Goal: Task Accomplishment & Management: Manage account settings

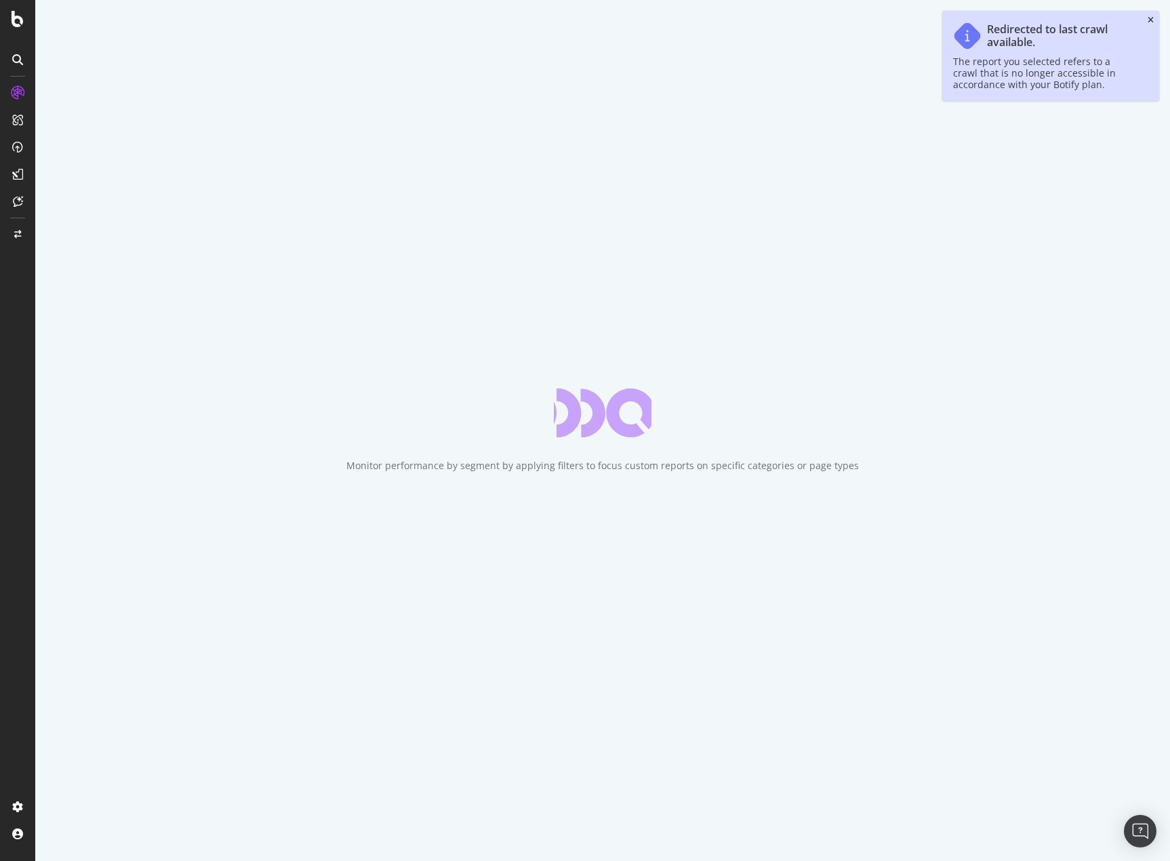
click at [1149, 18] on icon "close toast" at bounding box center [1150, 20] width 6 height 8
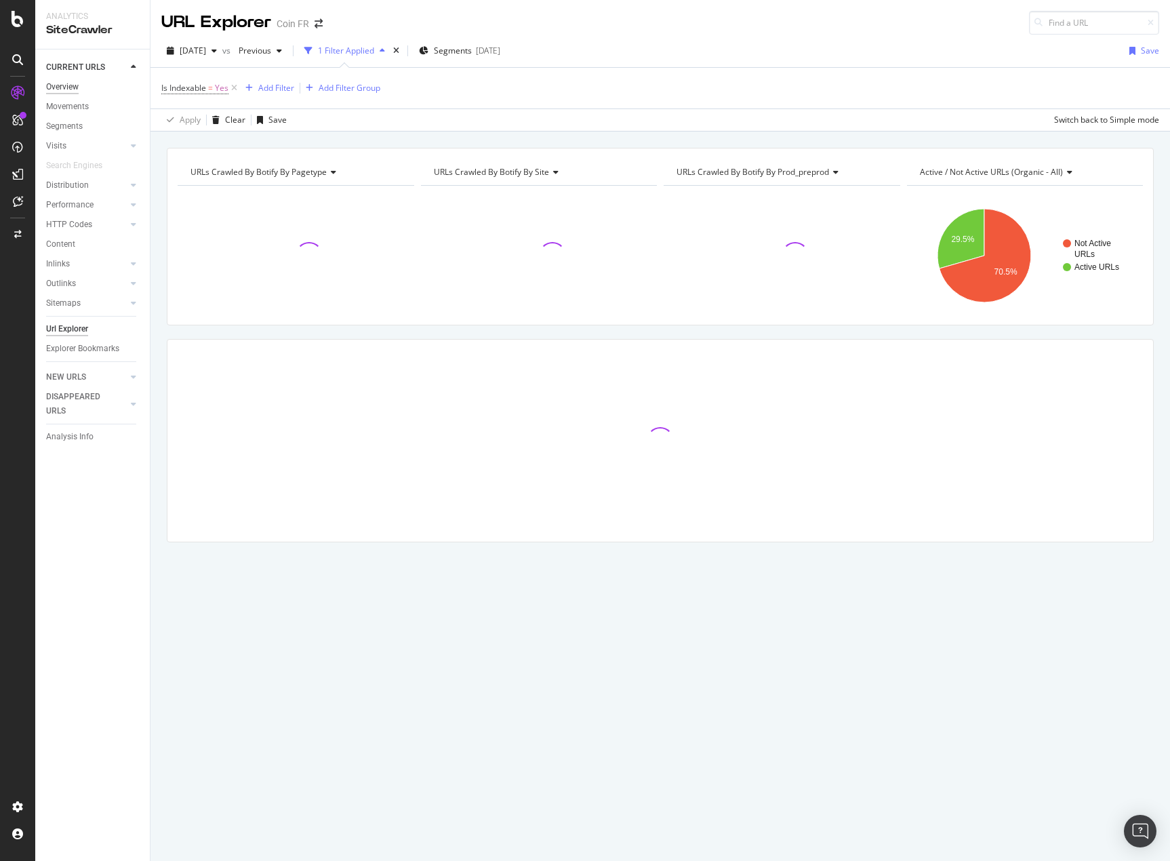
click at [67, 85] on div "Overview" at bounding box center [62, 87] width 33 height 14
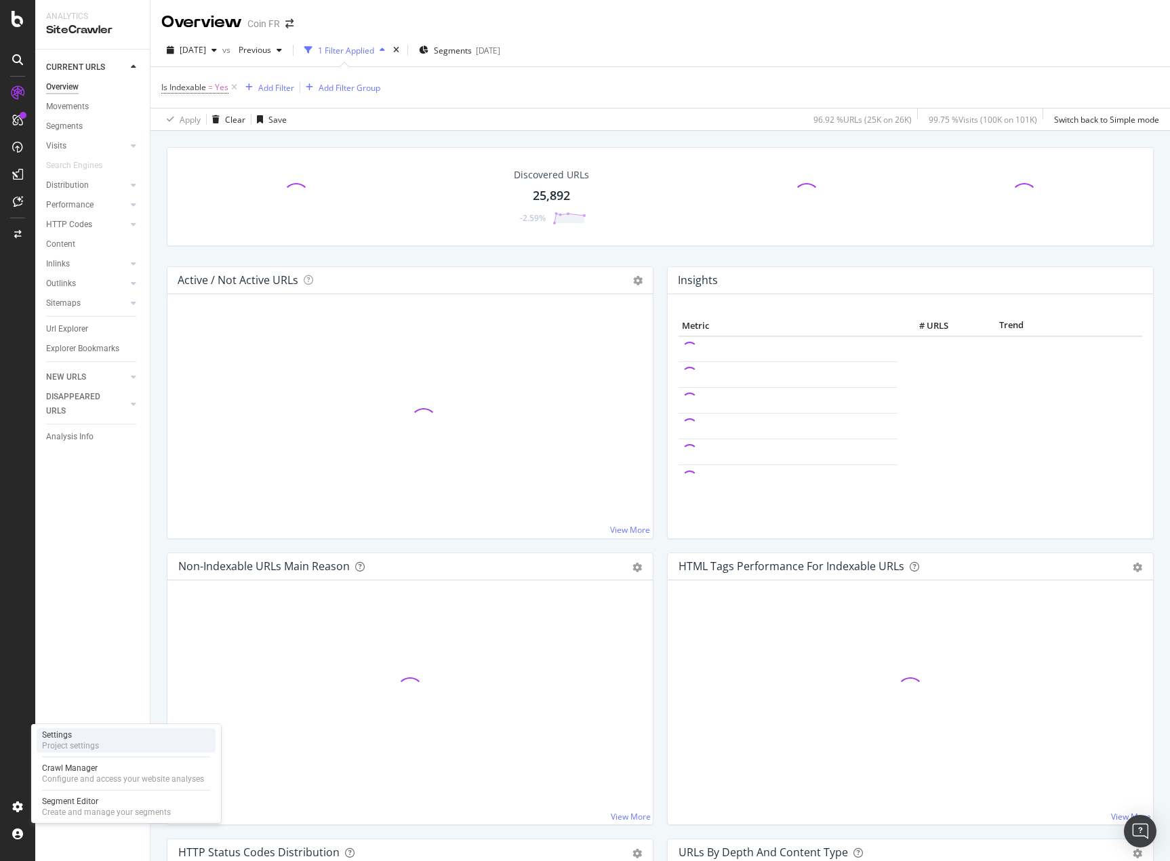
click at [103, 734] on div "Settings Project settings" at bounding box center [126, 740] width 179 height 24
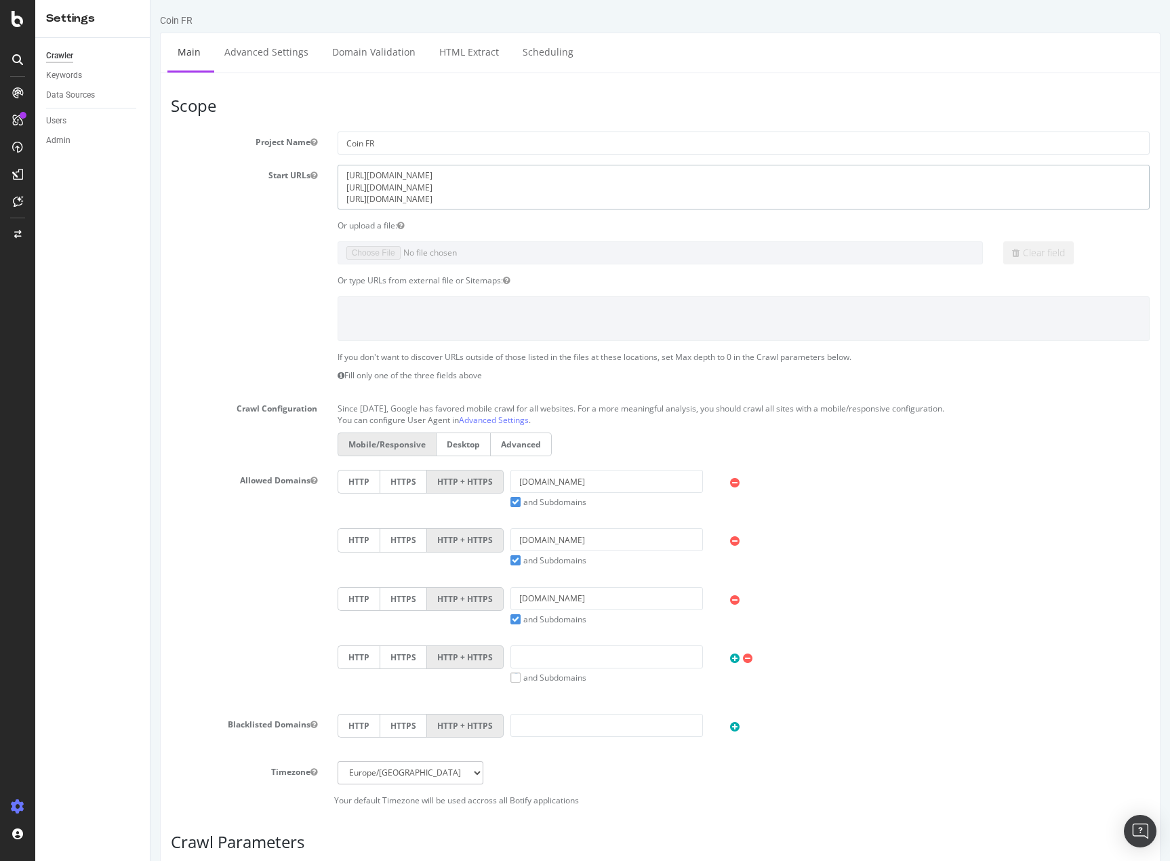
drag, startPoint x: 381, startPoint y: 176, endPoint x: 374, endPoint y: 176, distance: 6.8
click at [374, 176] on textarea "[URL][DOMAIN_NAME] [URL][DOMAIN_NAME] [URL][DOMAIN_NAME]" at bounding box center [744, 187] width 812 height 44
click at [517, 484] on input "[DOMAIN_NAME]" at bounding box center [606, 481] width 193 height 23
paste input "p8"
drag, startPoint x: 528, startPoint y: 481, endPoint x: 506, endPoint y: 481, distance: 21.7
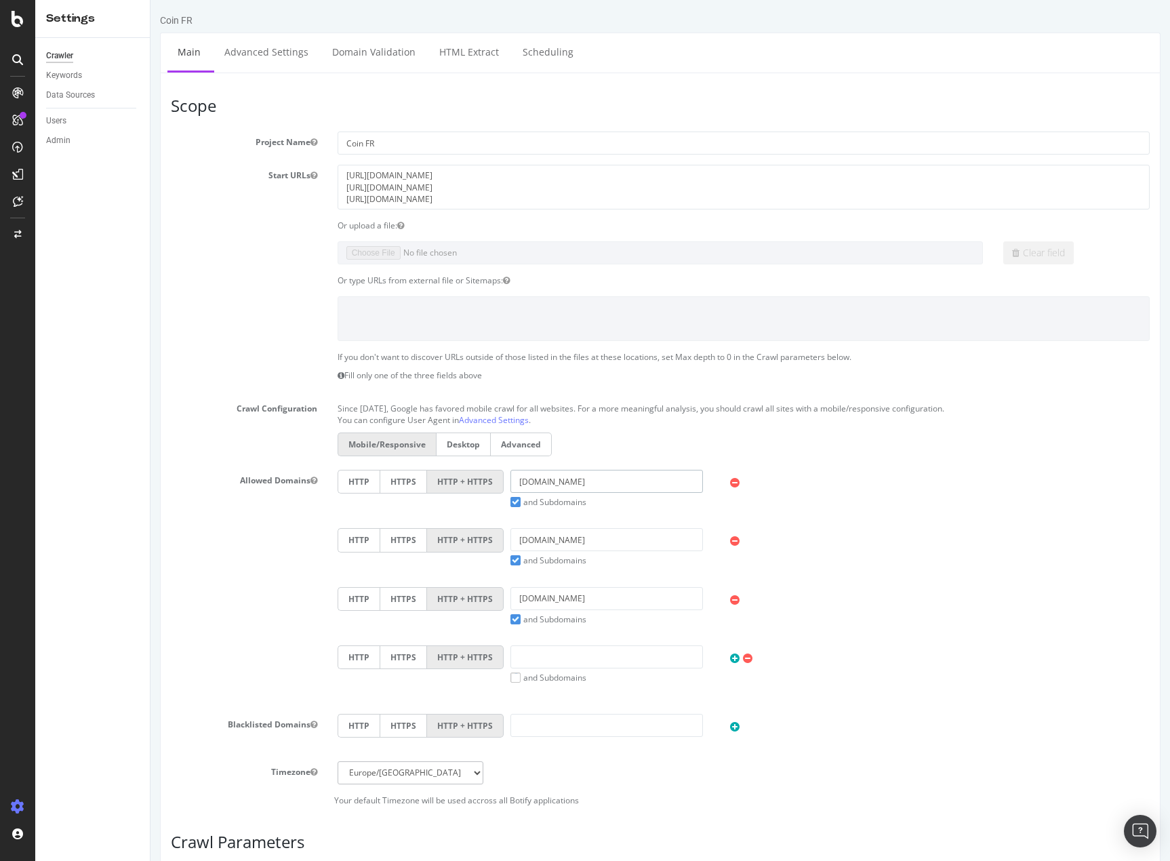
click at [510, 481] on input "[DOMAIN_NAME]" at bounding box center [606, 481] width 193 height 23
type input "[DOMAIN_NAME]"
click at [510, 505] on label "and Subdomains" at bounding box center [548, 502] width 76 height 12
click at [150, 0] on input "and Subdomains" at bounding box center [150, 0] width 0 height 0
click at [511, 541] on input "[DOMAIN_NAME]" at bounding box center [606, 539] width 193 height 23
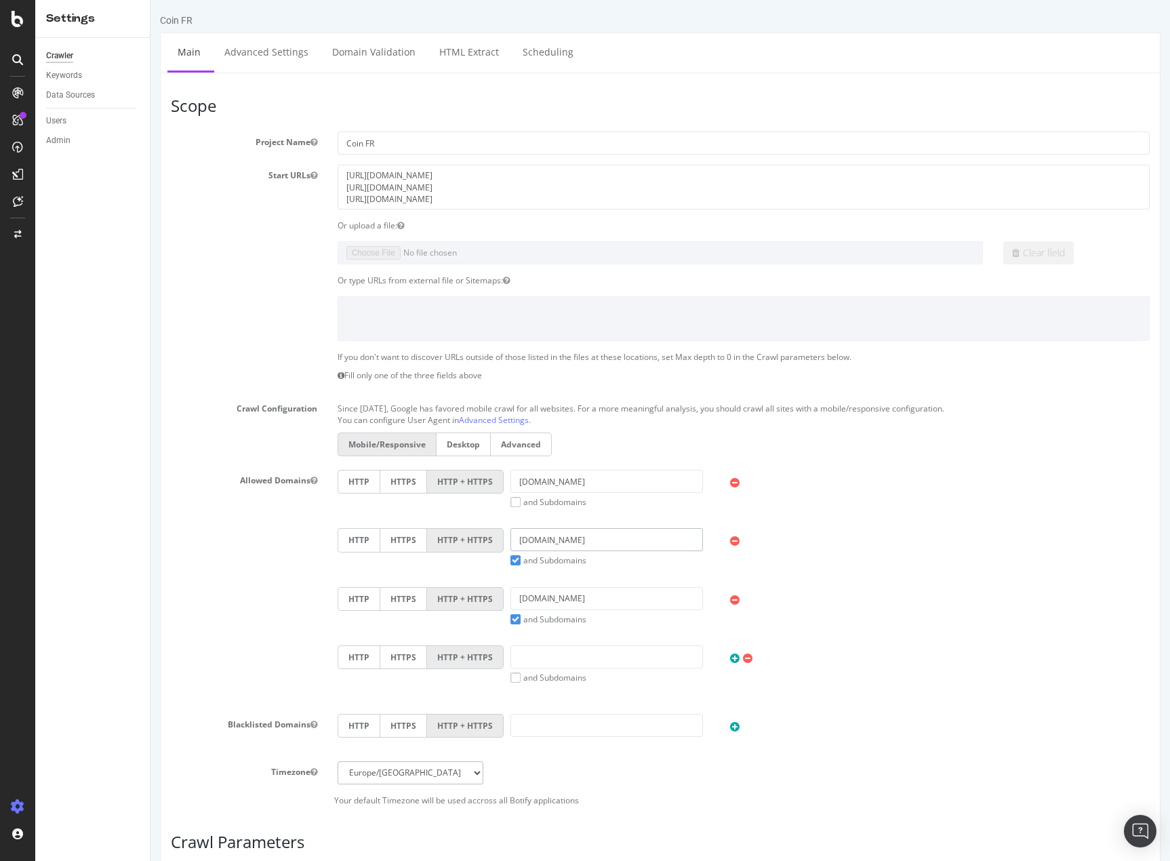
paste input "p8."
type input "[DOMAIN_NAME]"
click at [514, 561] on label "and Subdomains" at bounding box center [548, 560] width 76 height 12
click at [150, 0] on input "and Subdomains" at bounding box center [150, 0] width 0 height 0
click at [514, 625] on div "HTTP HTTPS HTTP + HTTPS [DOMAIN_NAME] and Subdomains User Agent: Mobile Desktop…" at bounding box center [743, 587] width 832 height 234
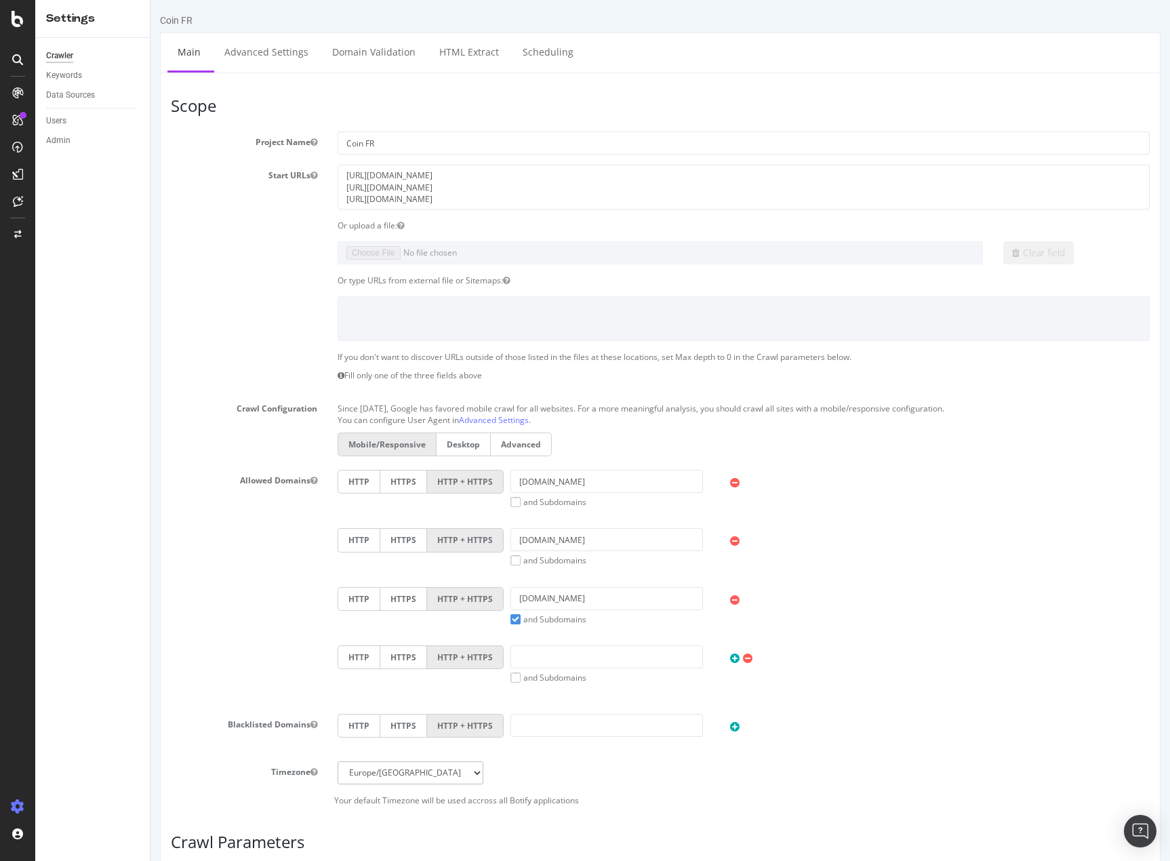
click at [511, 617] on label "and Subdomains" at bounding box center [548, 619] width 76 height 12
click at [150, 0] on input "and Subdomains" at bounding box center [150, 0] width 0 height 0
click at [514, 600] on input "[DOMAIN_NAME]" at bounding box center [606, 598] width 193 height 23
paste input "p8."
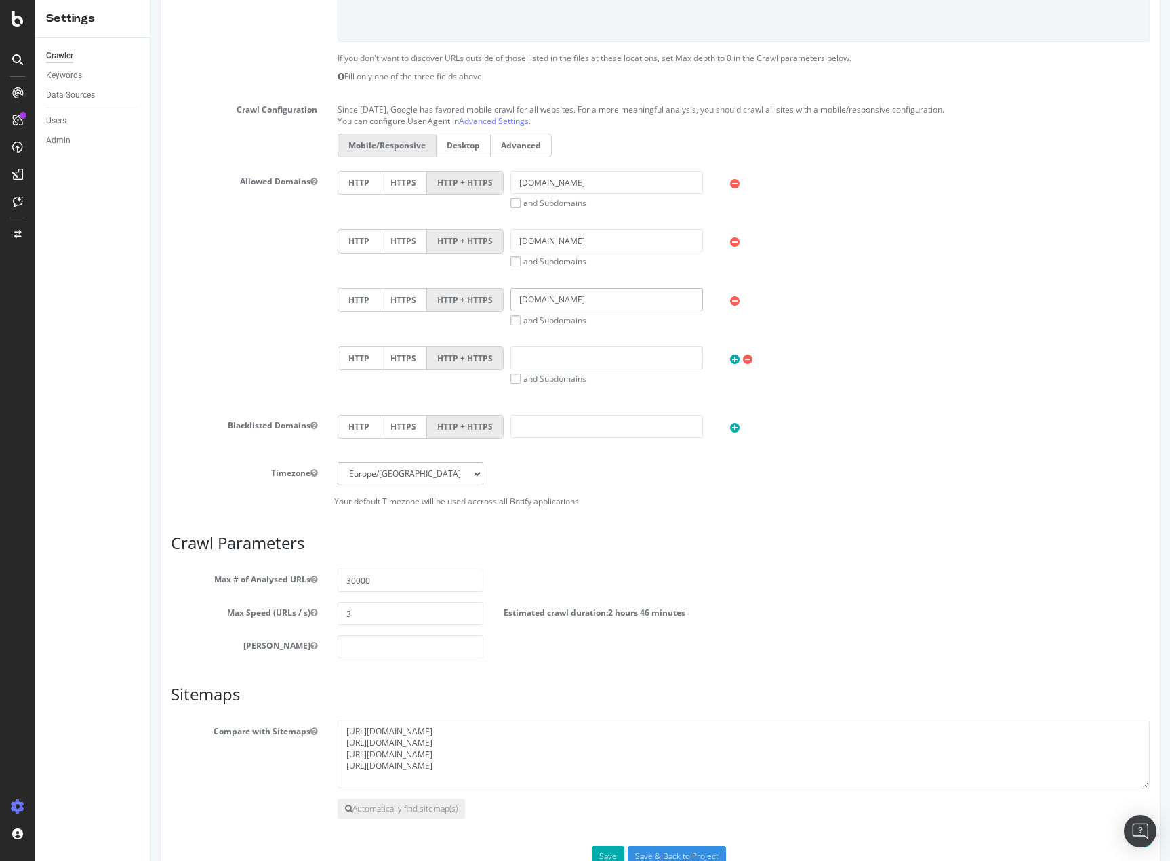
scroll to position [339, 0]
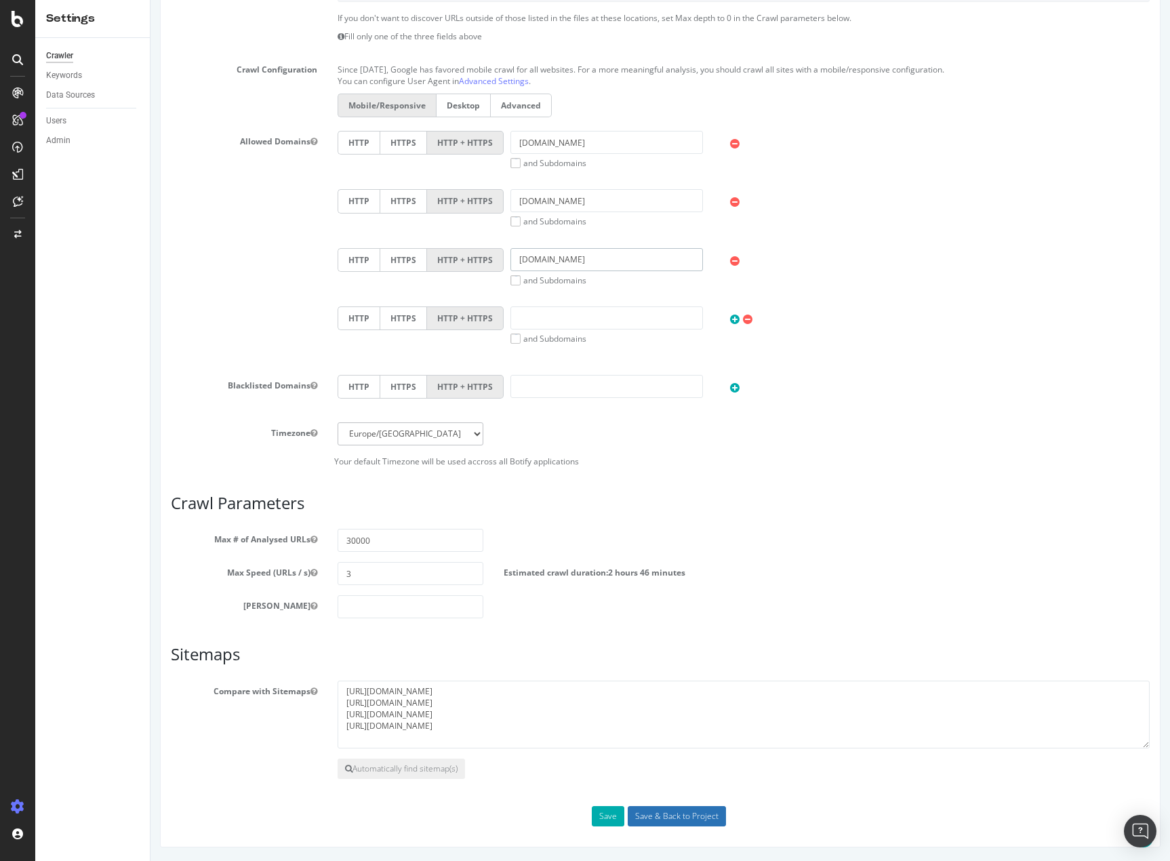
type input "[DOMAIN_NAME]"
click at [668, 815] on input "Save & Back to Project" at bounding box center [677, 816] width 98 height 20
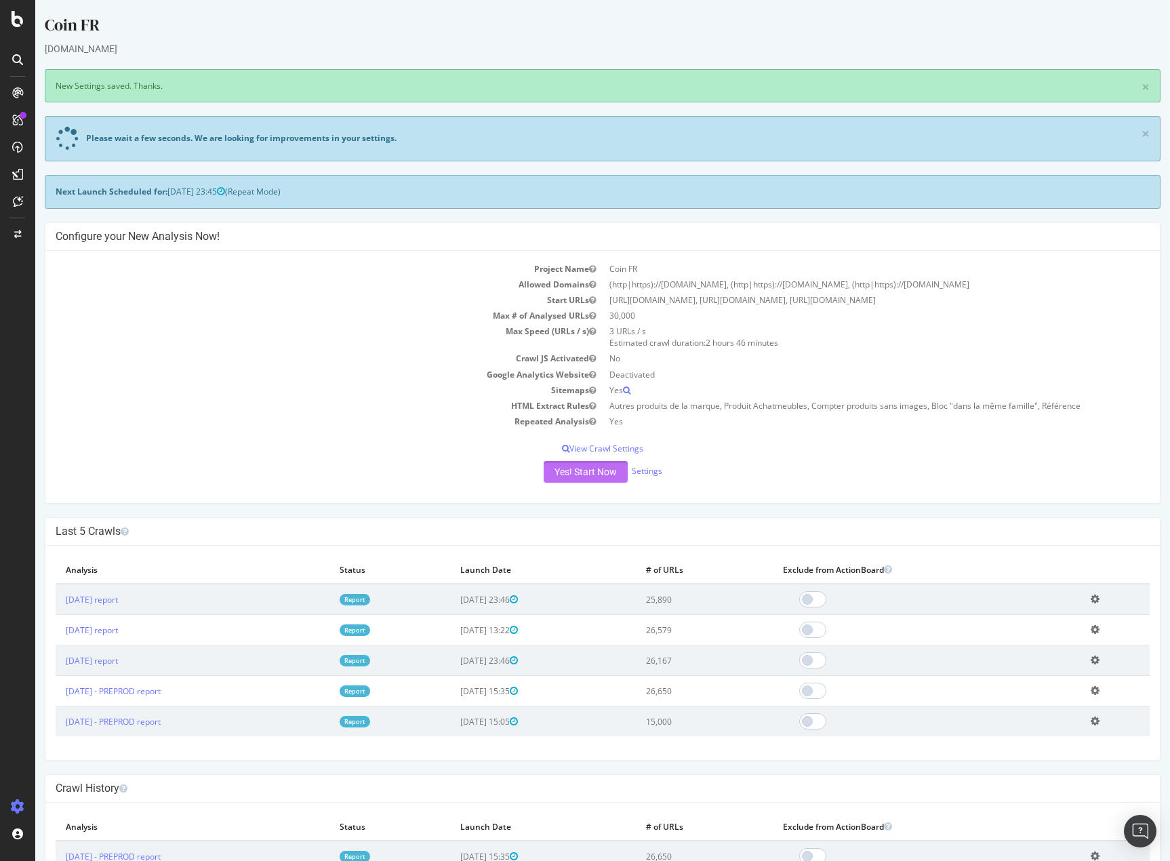
click at [583, 474] on button "Yes! Start Now" at bounding box center [586, 472] width 84 height 22
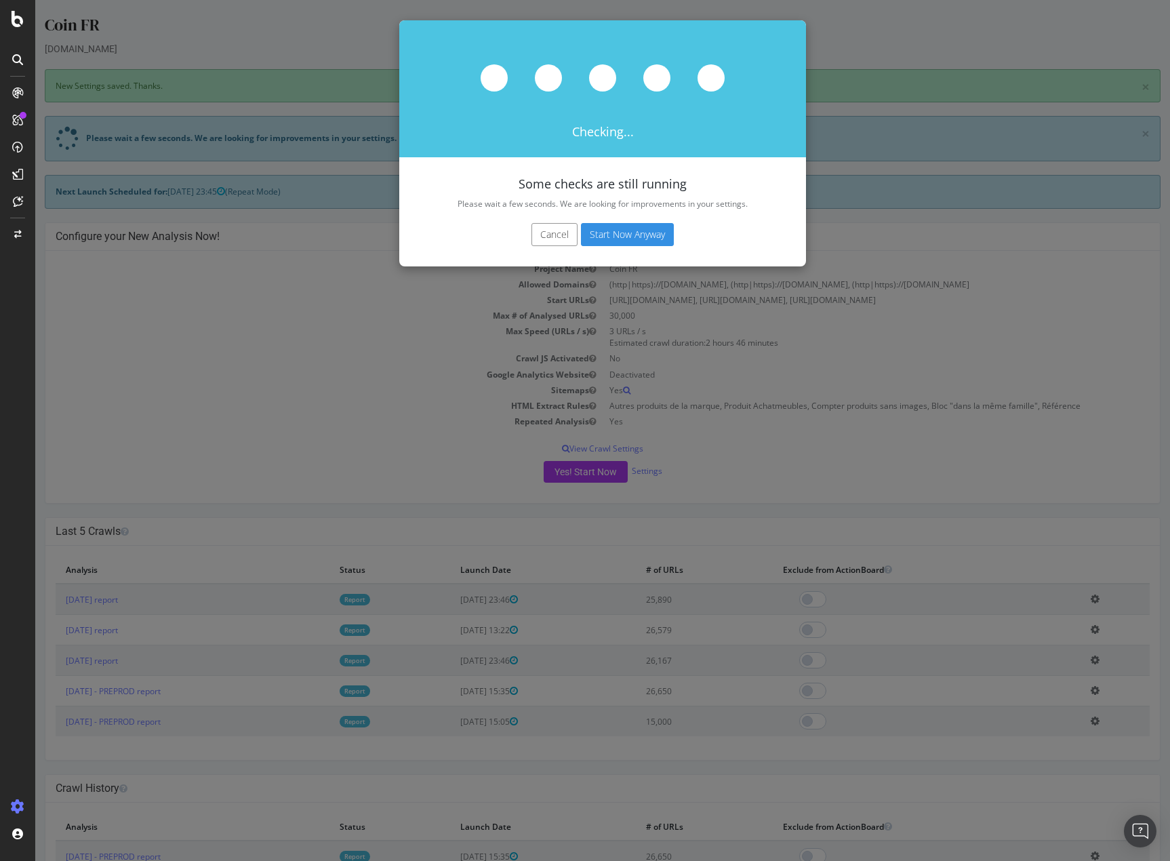
click at [627, 235] on button "Start Now Anyway" at bounding box center [627, 234] width 93 height 23
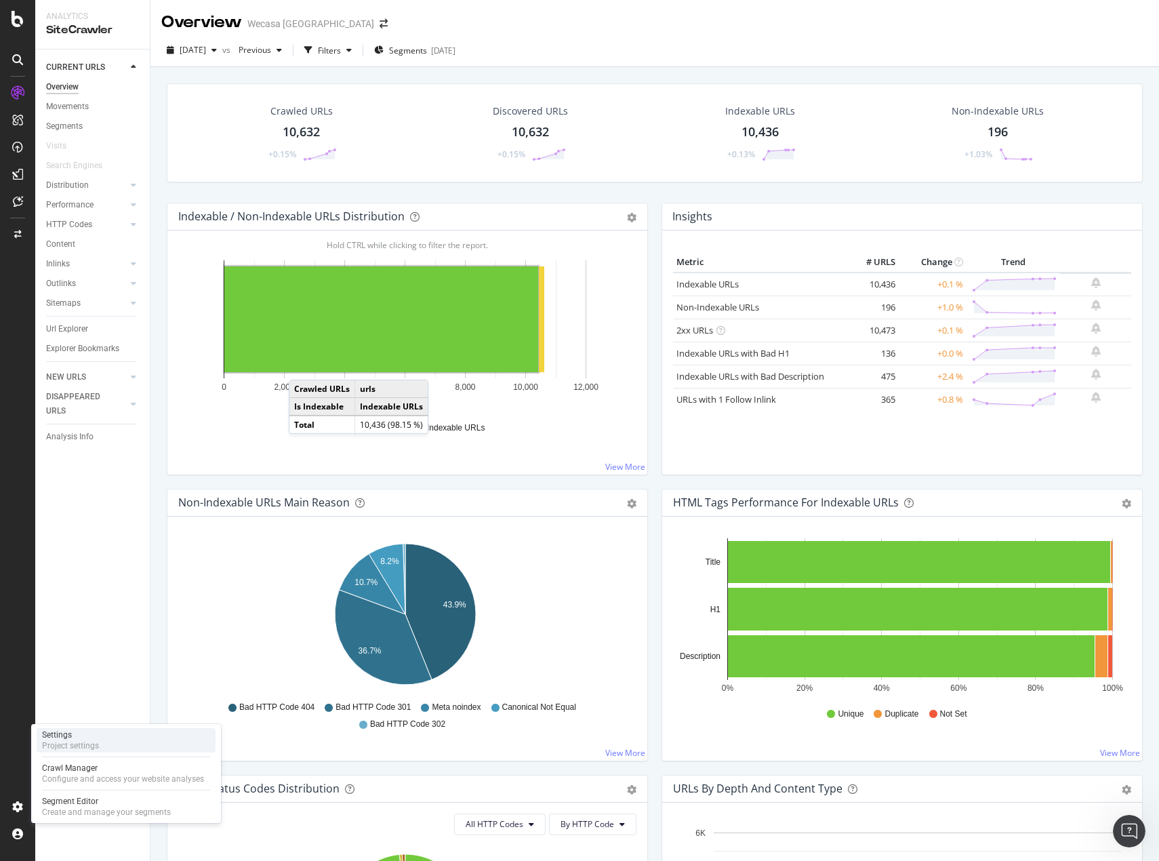
click at [86, 732] on div "Settings" at bounding box center [70, 734] width 57 height 11
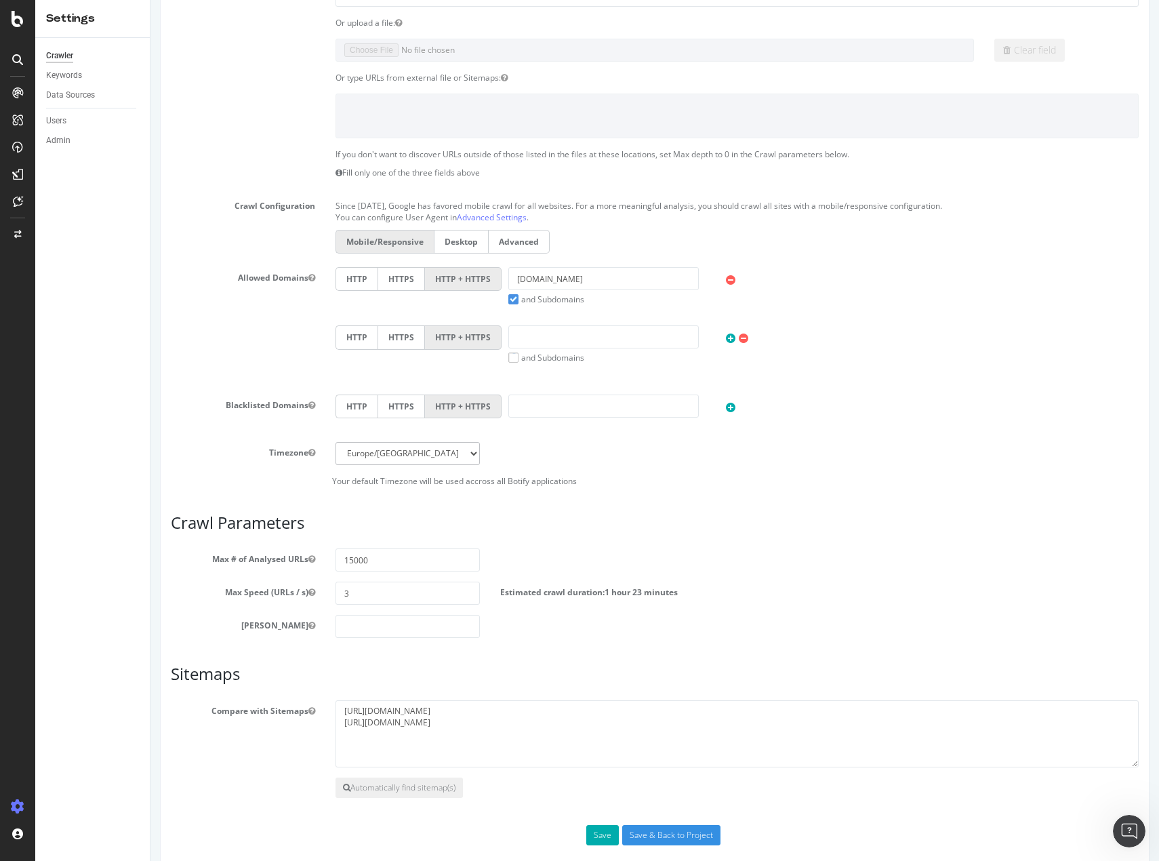
scroll to position [222, 0]
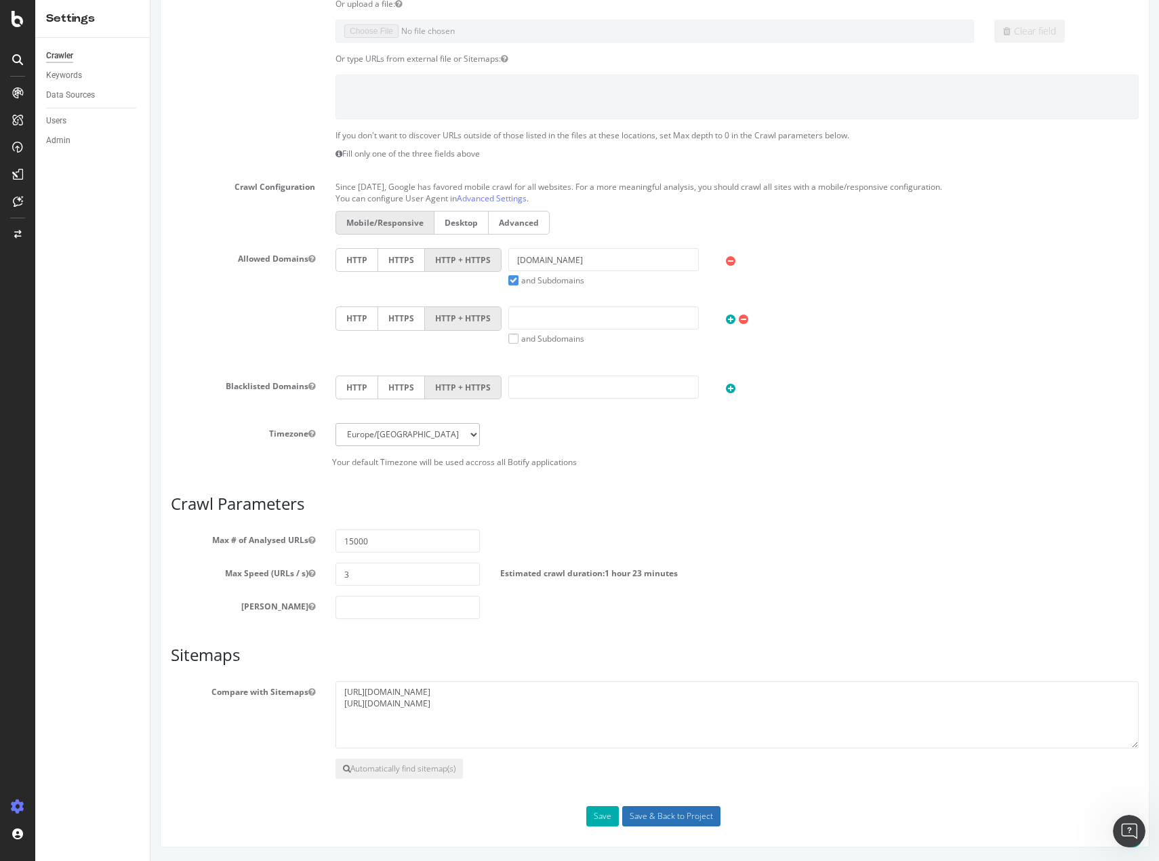
click at [665, 816] on input "Save & Back to Project" at bounding box center [671, 816] width 98 height 20
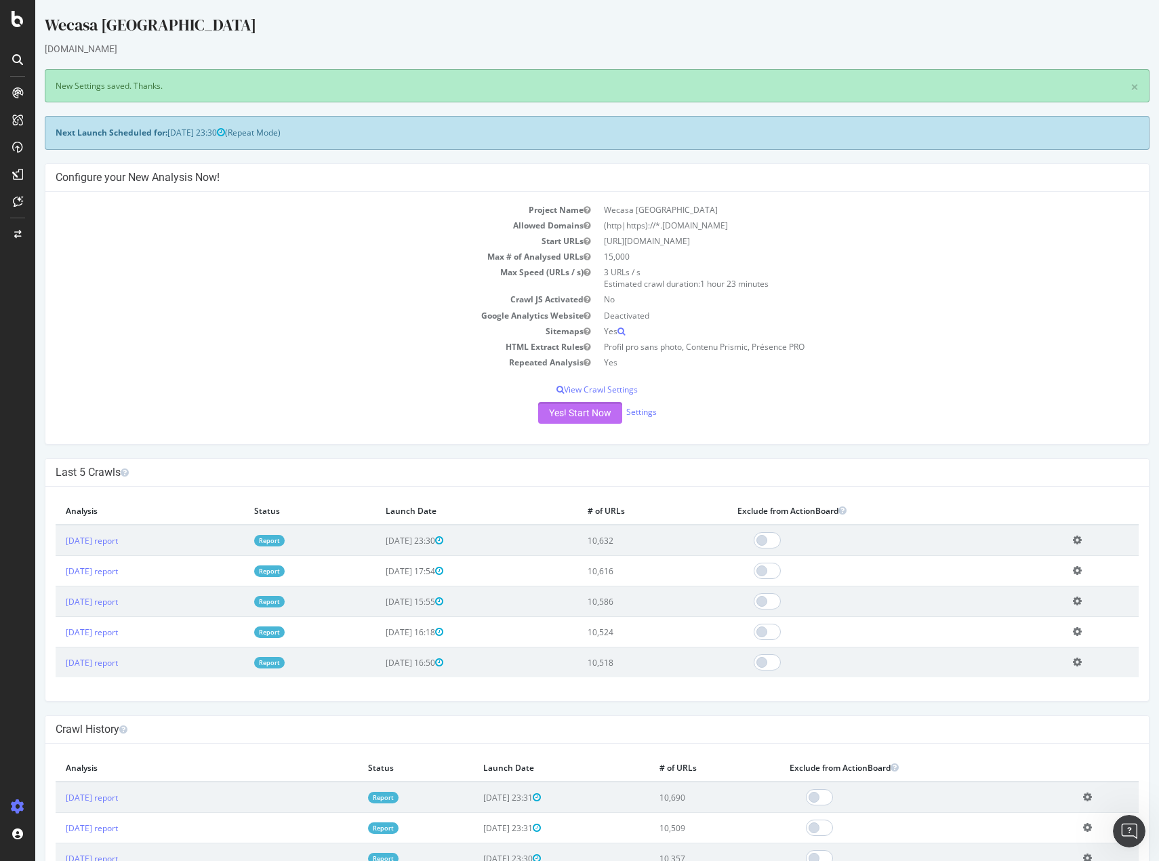
click at [559, 417] on button "Yes! Start Now" at bounding box center [580, 413] width 84 height 22
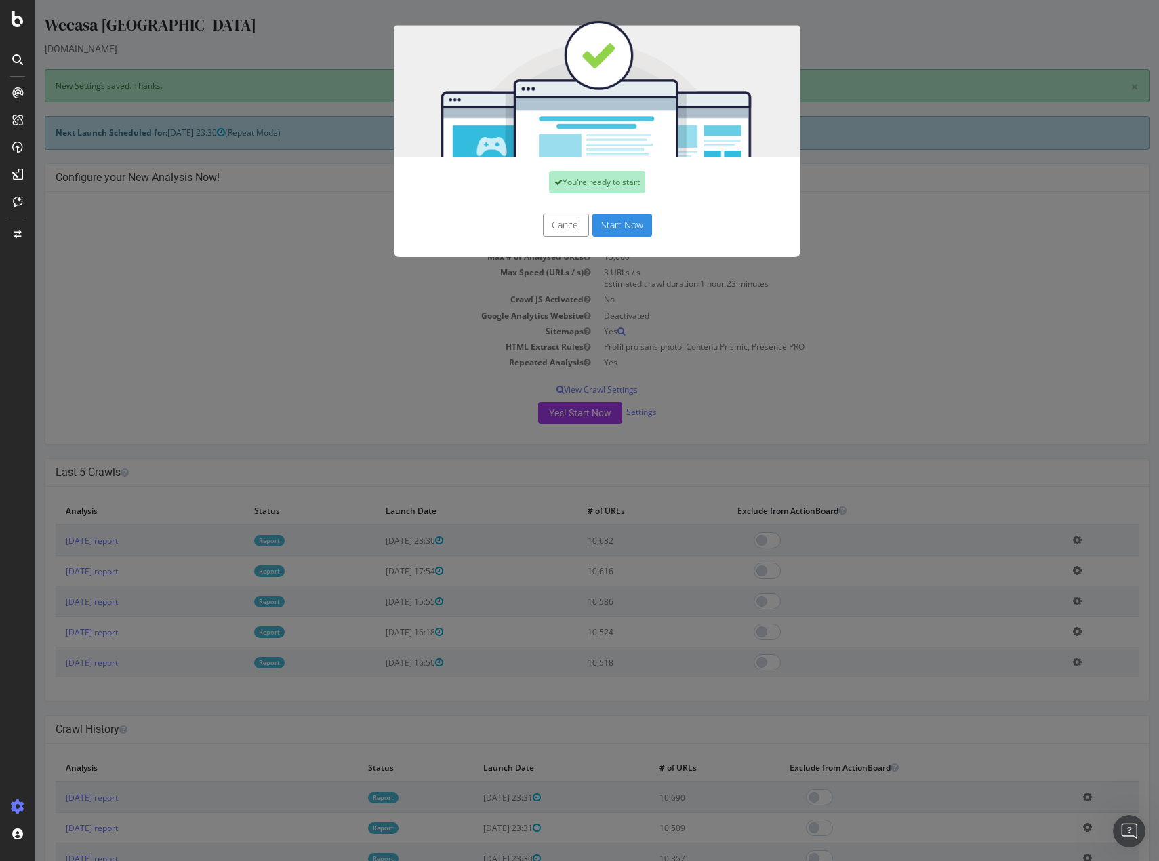
click at [620, 218] on button "Start Now" at bounding box center [622, 224] width 60 height 23
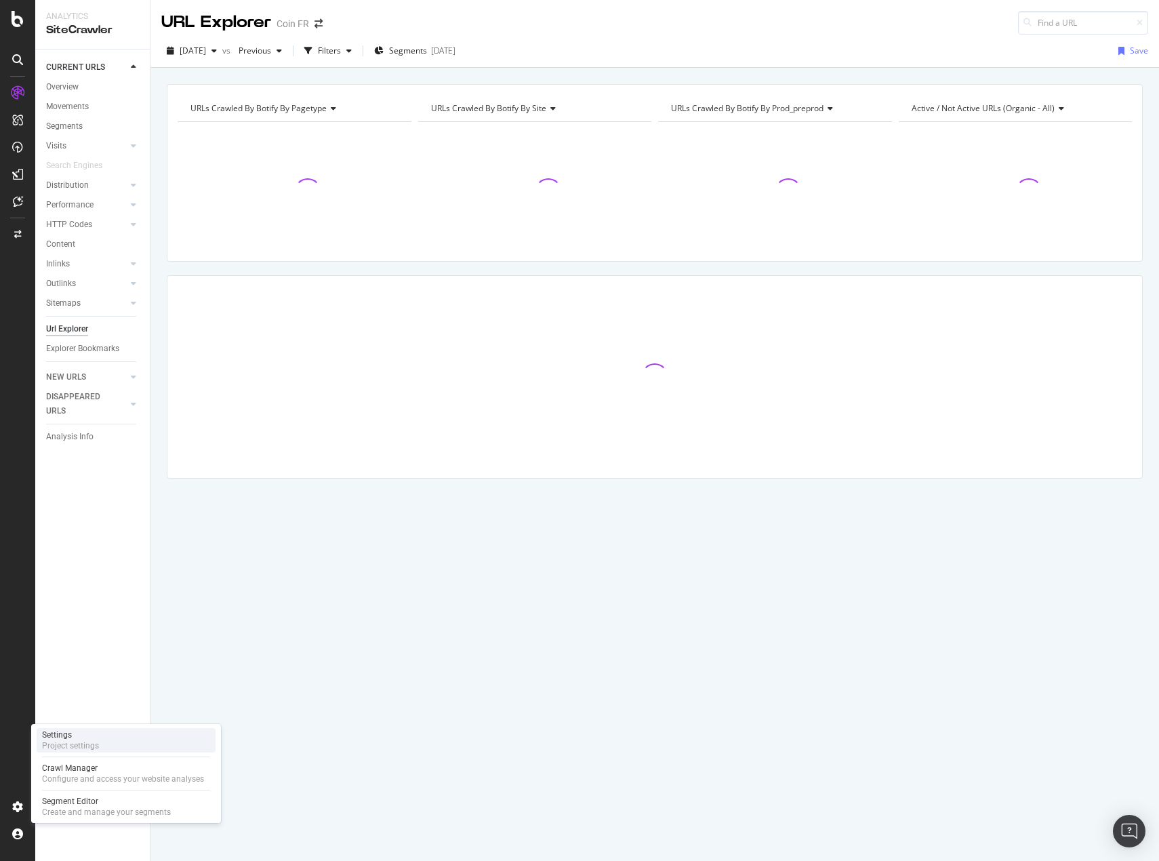
click at [104, 742] on div "Settings Project settings" at bounding box center [126, 740] width 179 height 24
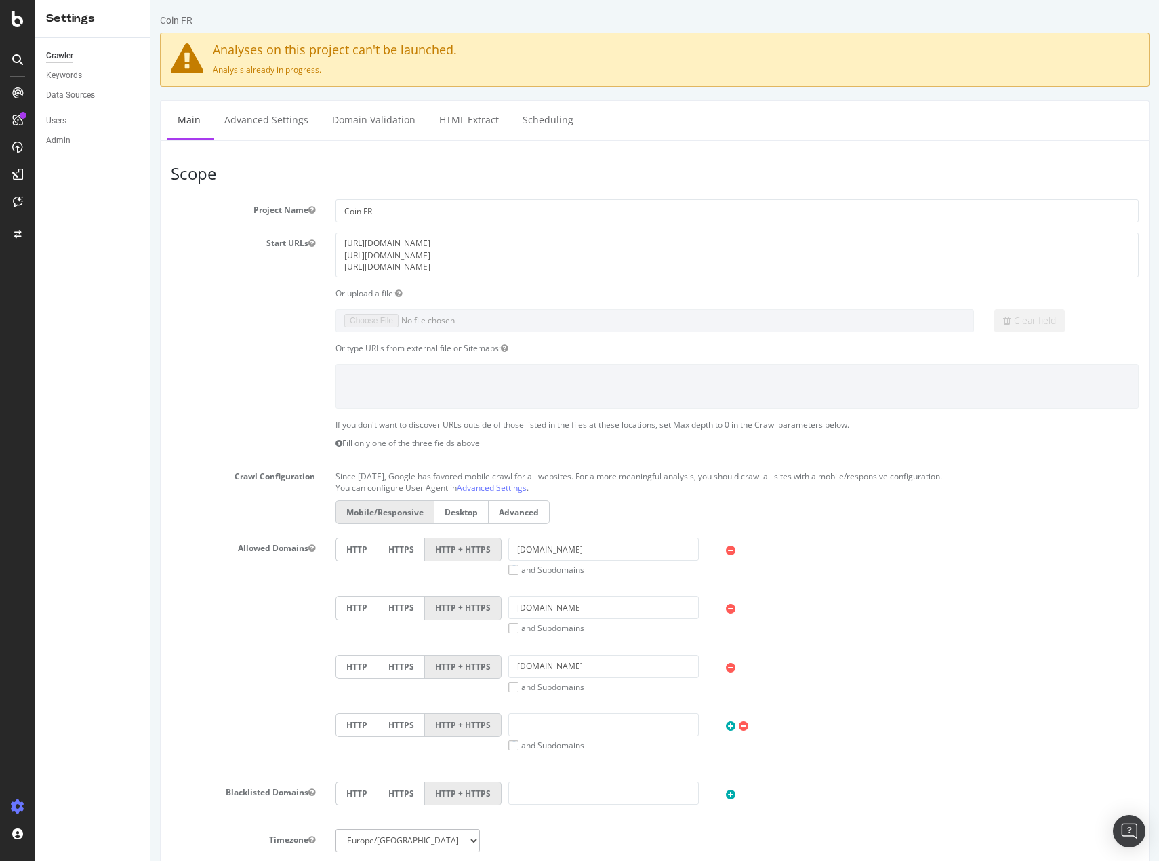
click at [258, 332] on section "Project Name Coin FR Start URLs https://p8.comptoirdesindustries.com/ https://p…" at bounding box center [655, 536] width 968 height 674
click at [17, 16] on icon at bounding box center [18, 19] width 12 height 16
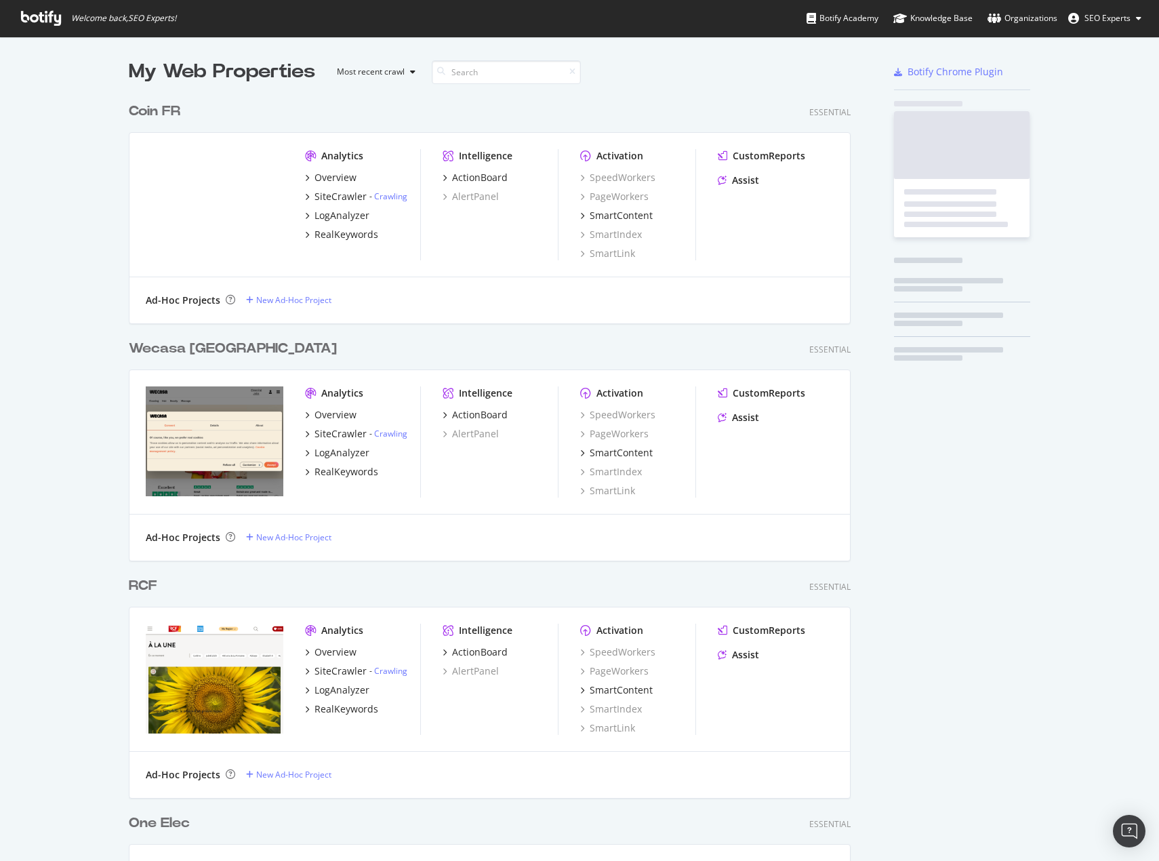
scroll to position [851, 1139]
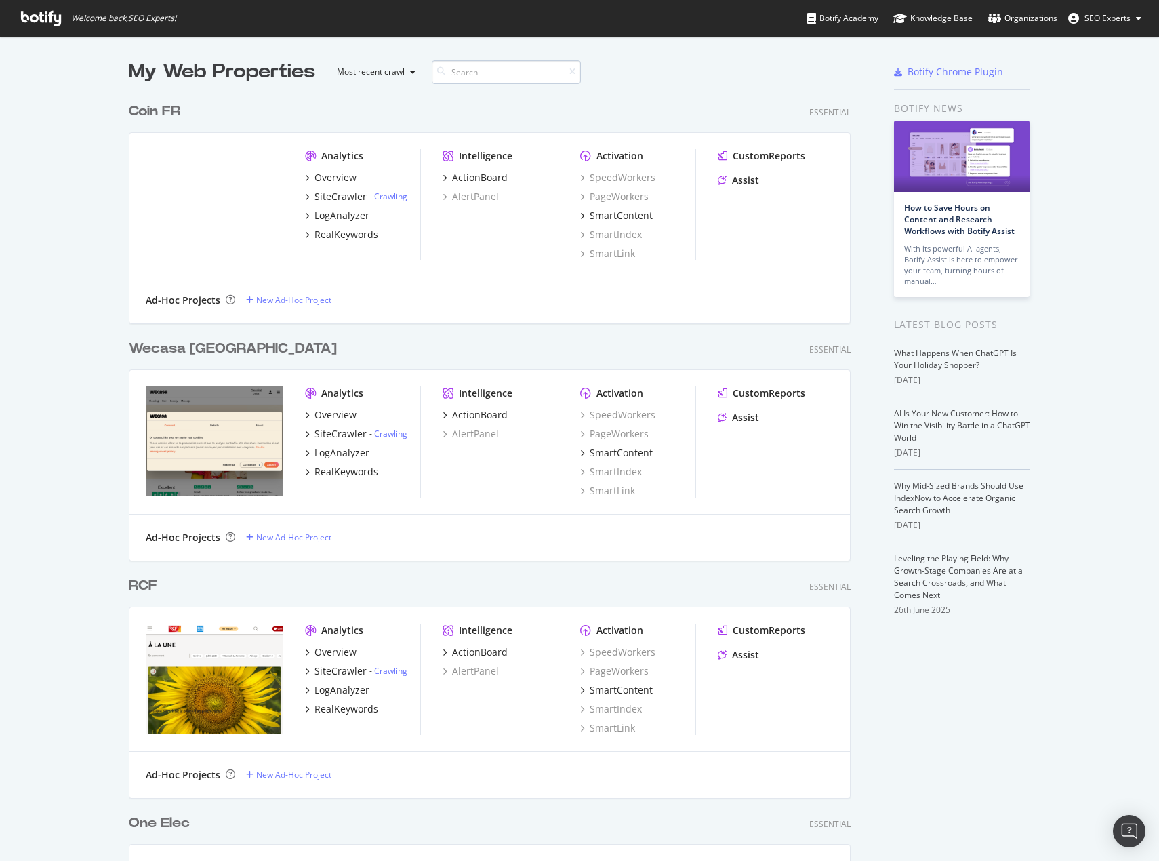
click at [491, 71] on input at bounding box center [506, 72] width 149 height 24
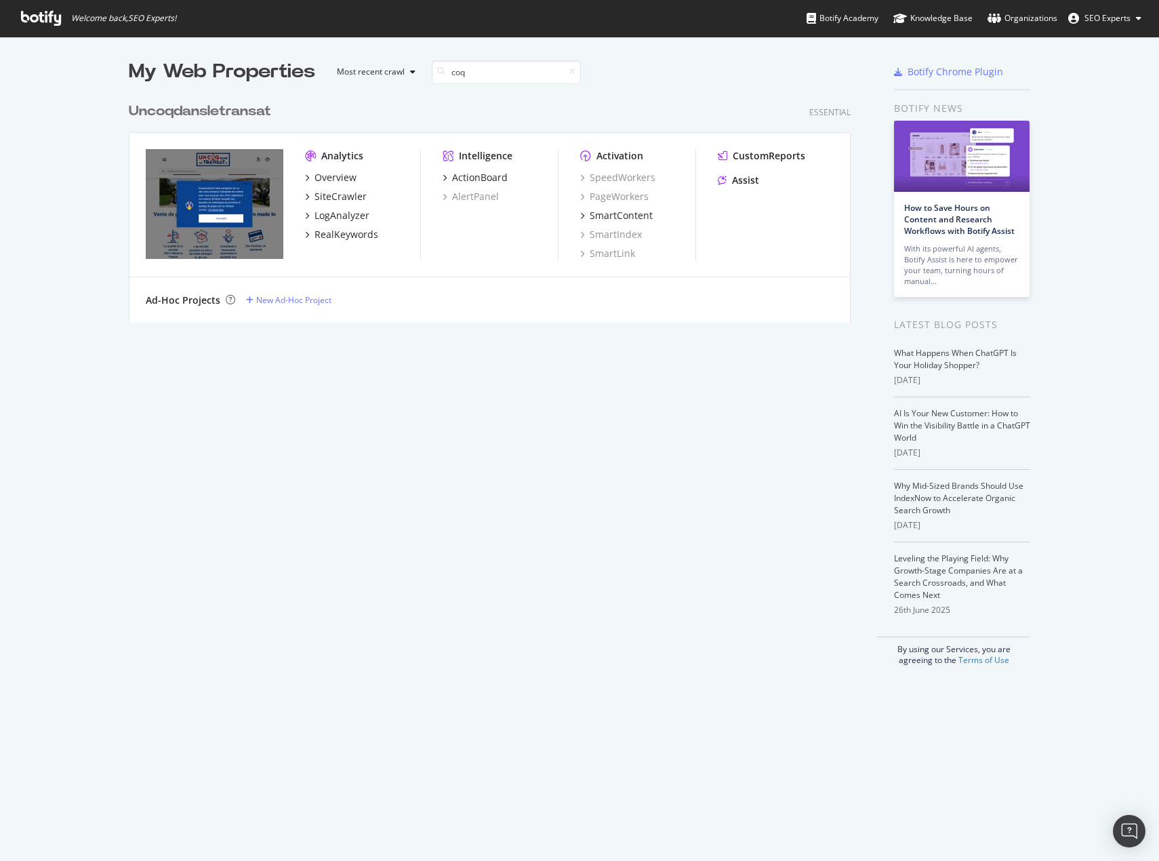
type input "coq"
click at [209, 110] on div "Un coq dansletransat" at bounding box center [200, 112] width 142 height 20
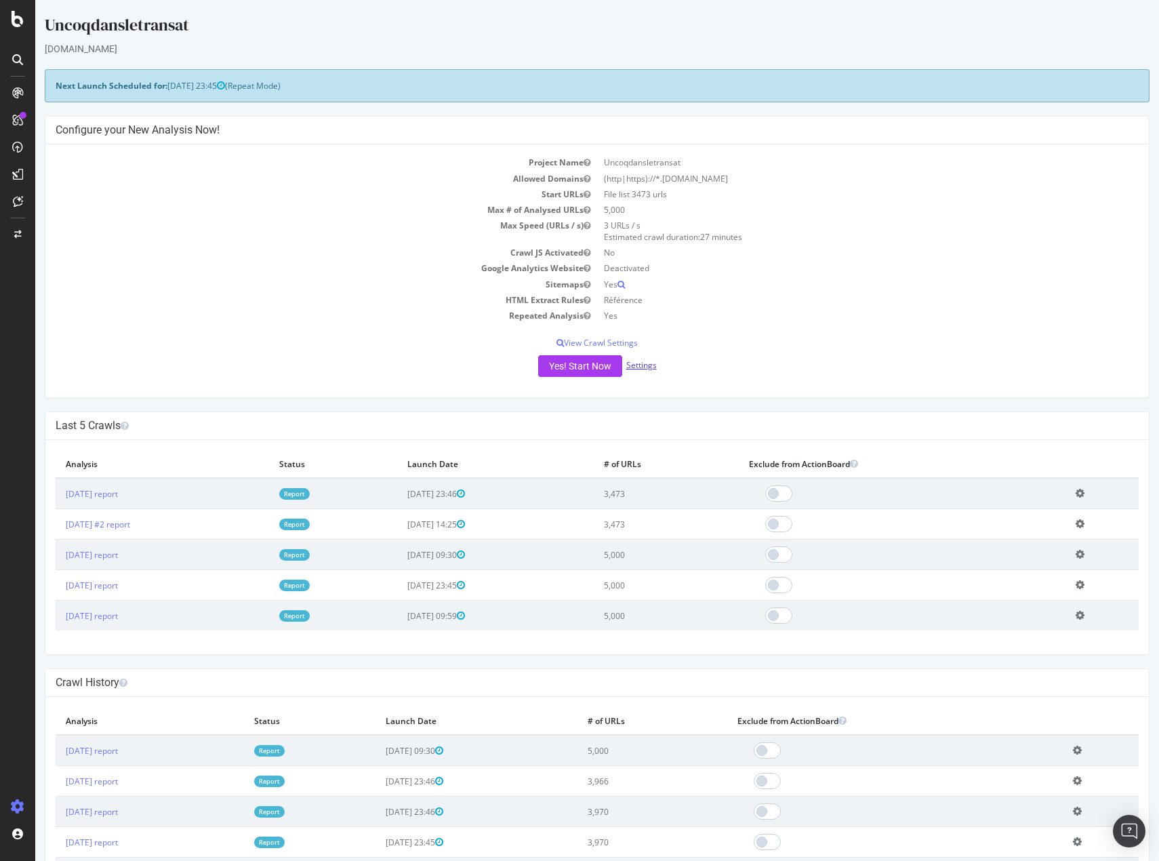
click at [645, 365] on link "Settings" at bounding box center [641, 365] width 30 height 12
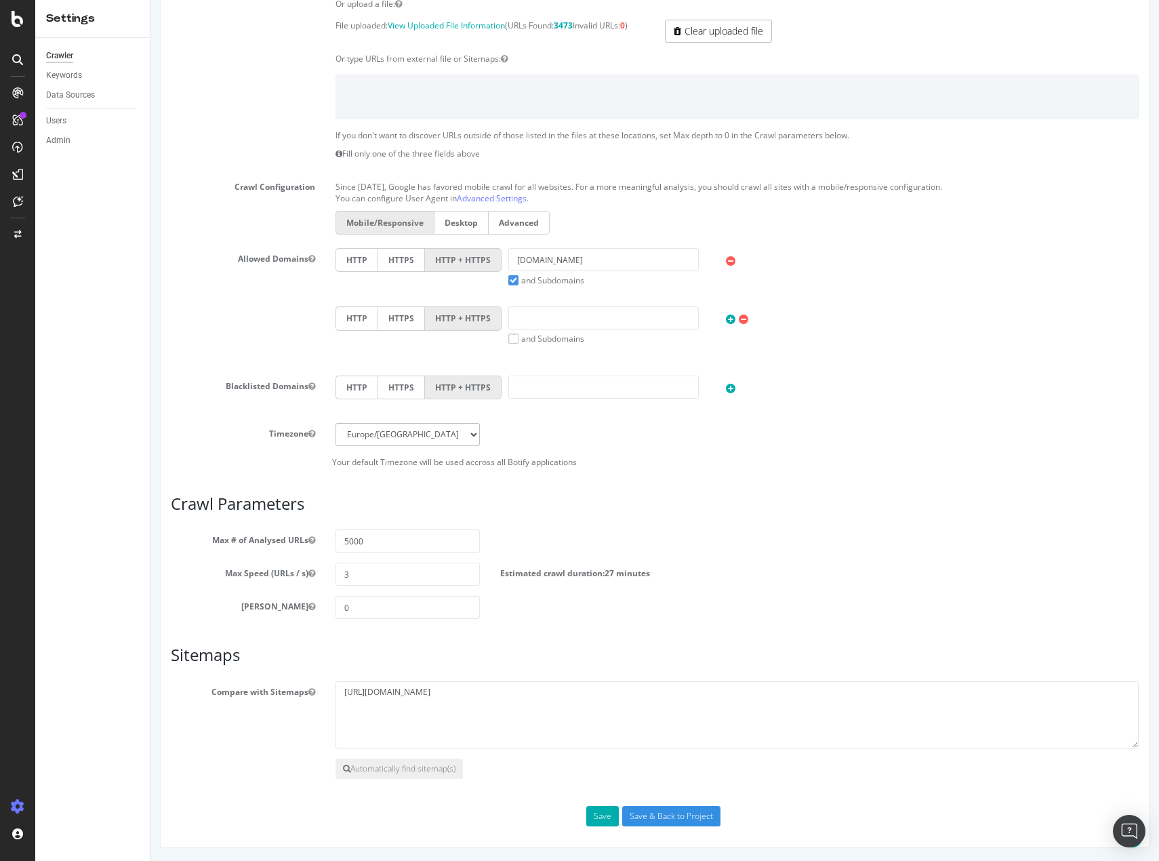
scroll to position [229, 0]
click at [702, 815] on input "Save & Back to Project" at bounding box center [671, 816] width 98 height 20
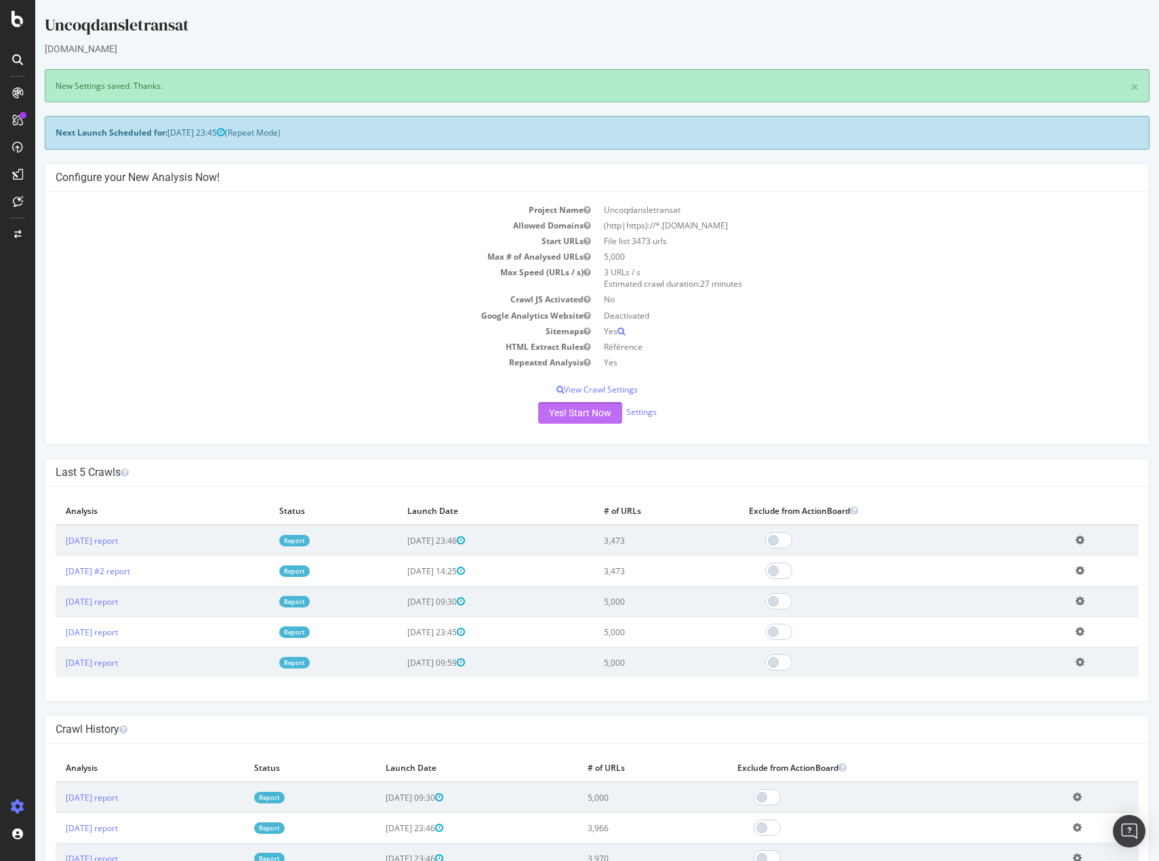
click at [583, 417] on button "Yes! Start Now" at bounding box center [580, 413] width 84 height 22
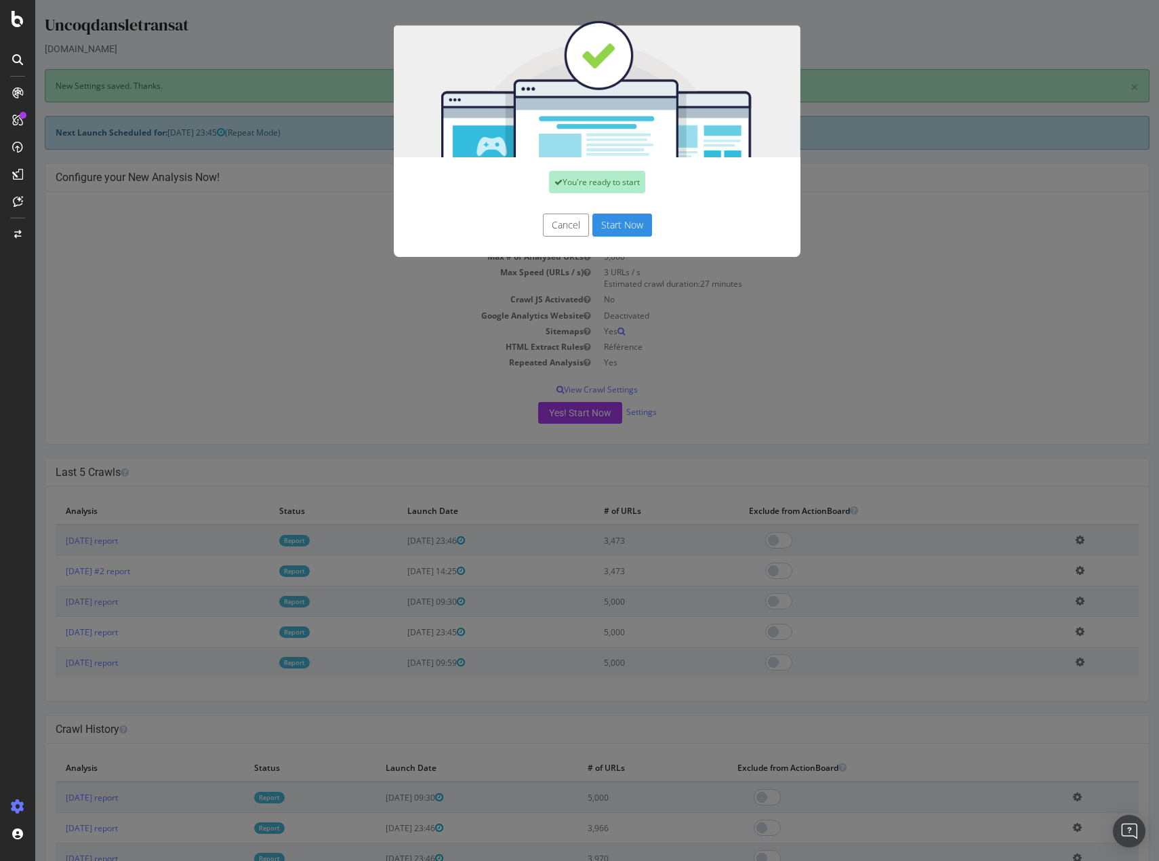
click at [611, 225] on button "Start Now" at bounding box center [622, 224] width 60 height 23
